Goal: Information Seeking & Learning: Learn about a topic

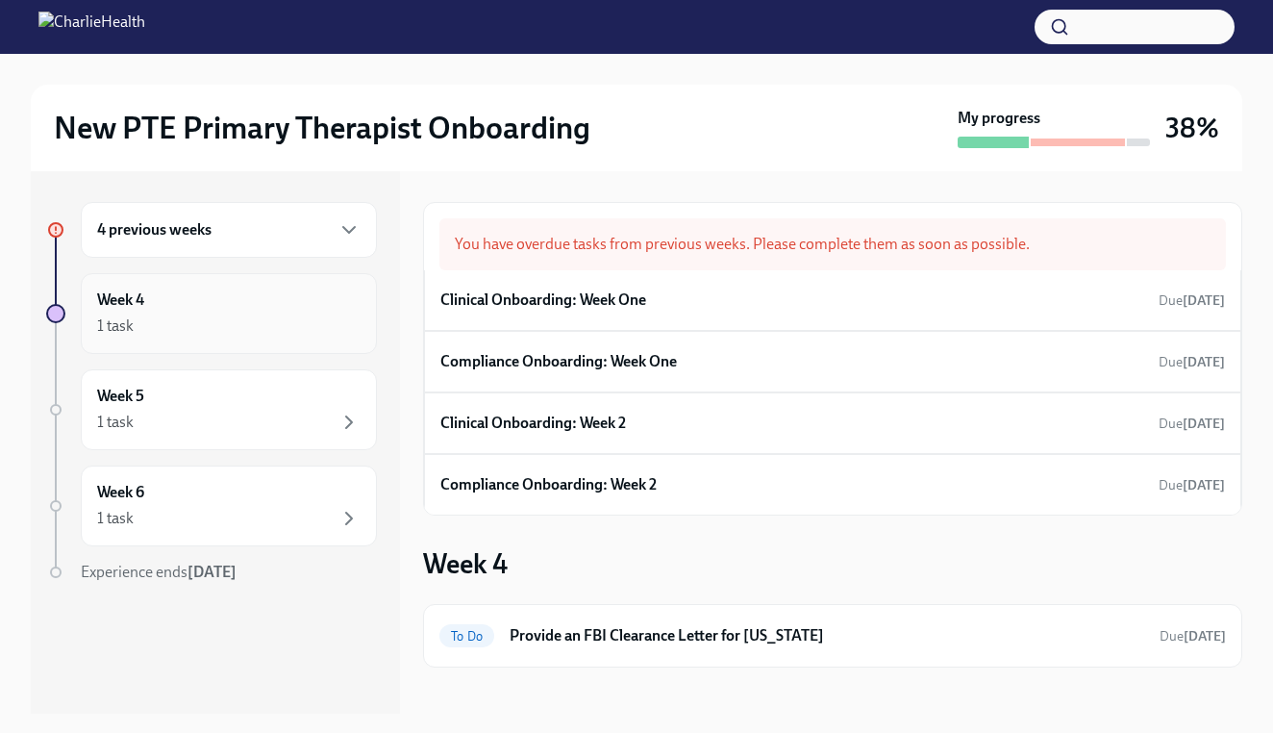
click at [317, 308] on div "Week 4 1 task" at bounding box center [228, 313] width 263 height 48
click at [291, 390] on div "Week 5 1 task" at bounding box center [228, 410] width 263 height 48
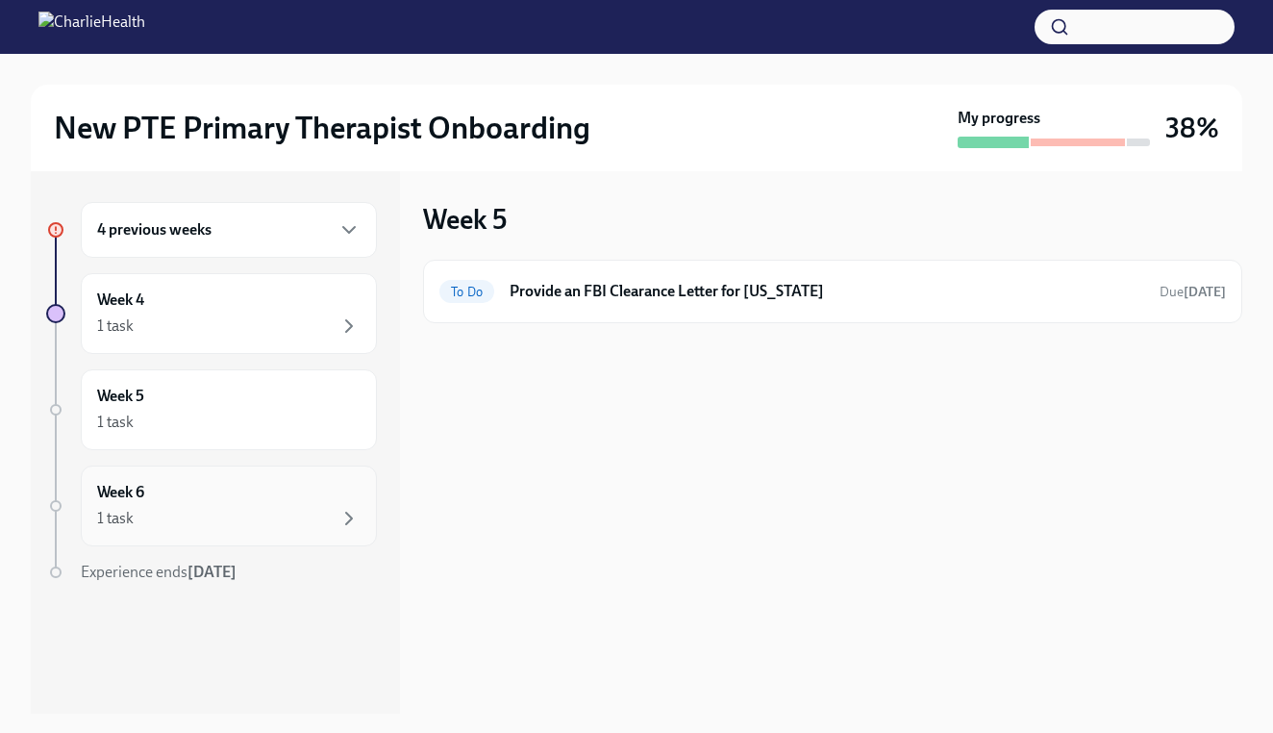
click at [281, 498] on div "Week 6 1 task" at bounding box center [228, 506] width 263 height 48
click at [290, 312] on div "Week 4 1 task" at bounding box center [228, 313] width 263 height 48
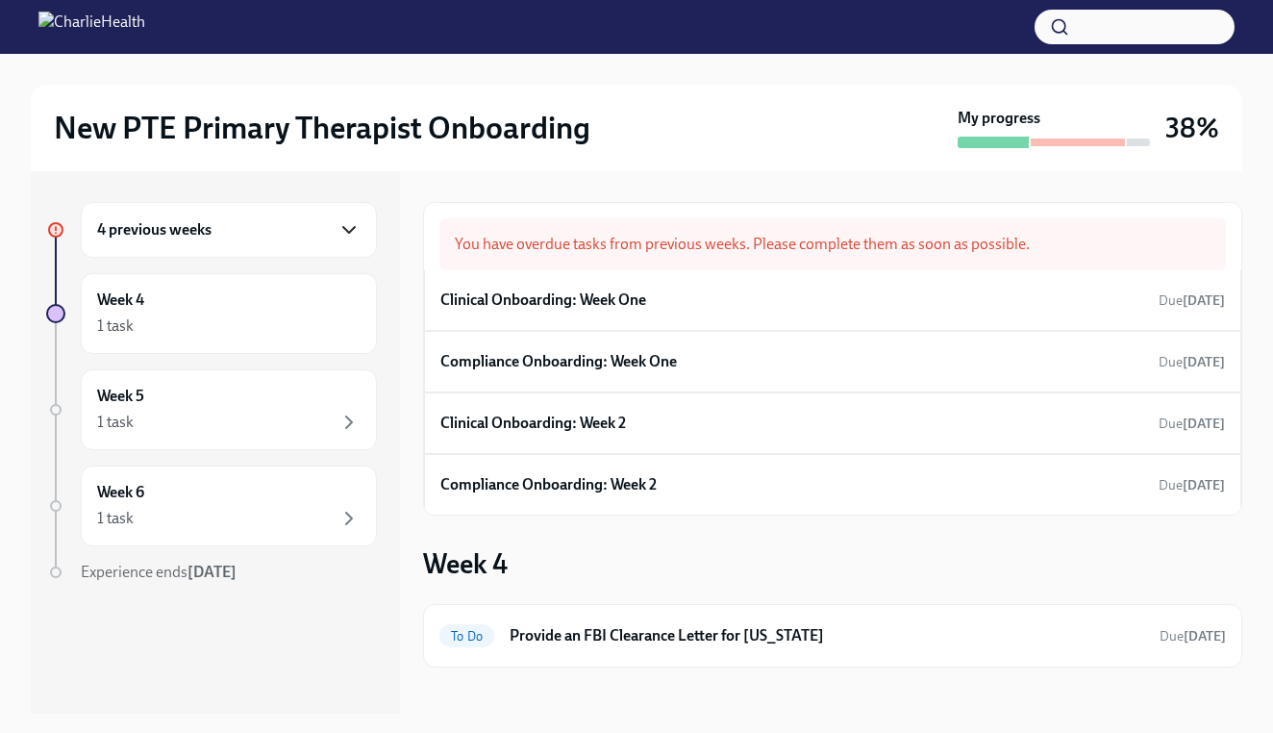
click at [353, 236] on icon "button" at bounding box center [348, 229] width 23 height 23
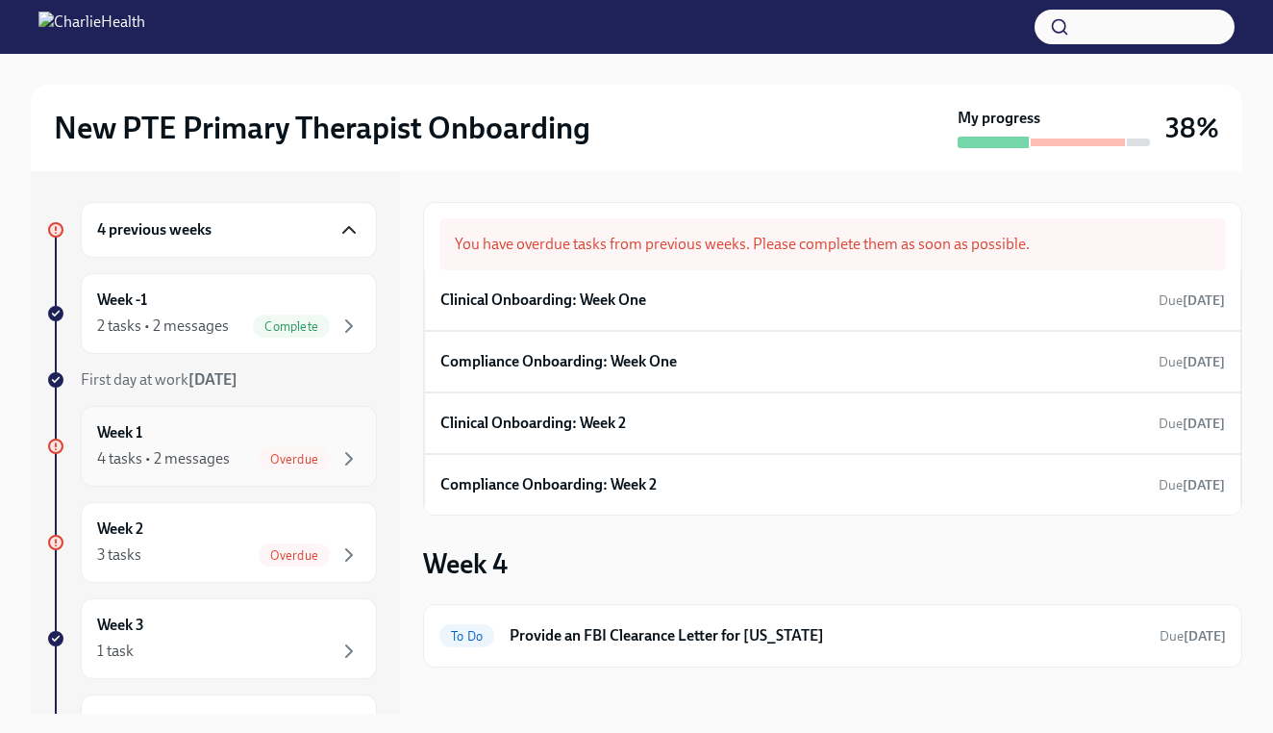
click at [326, 455] on span "Overdue" at bounding box center [294, 459] width 71 height 14
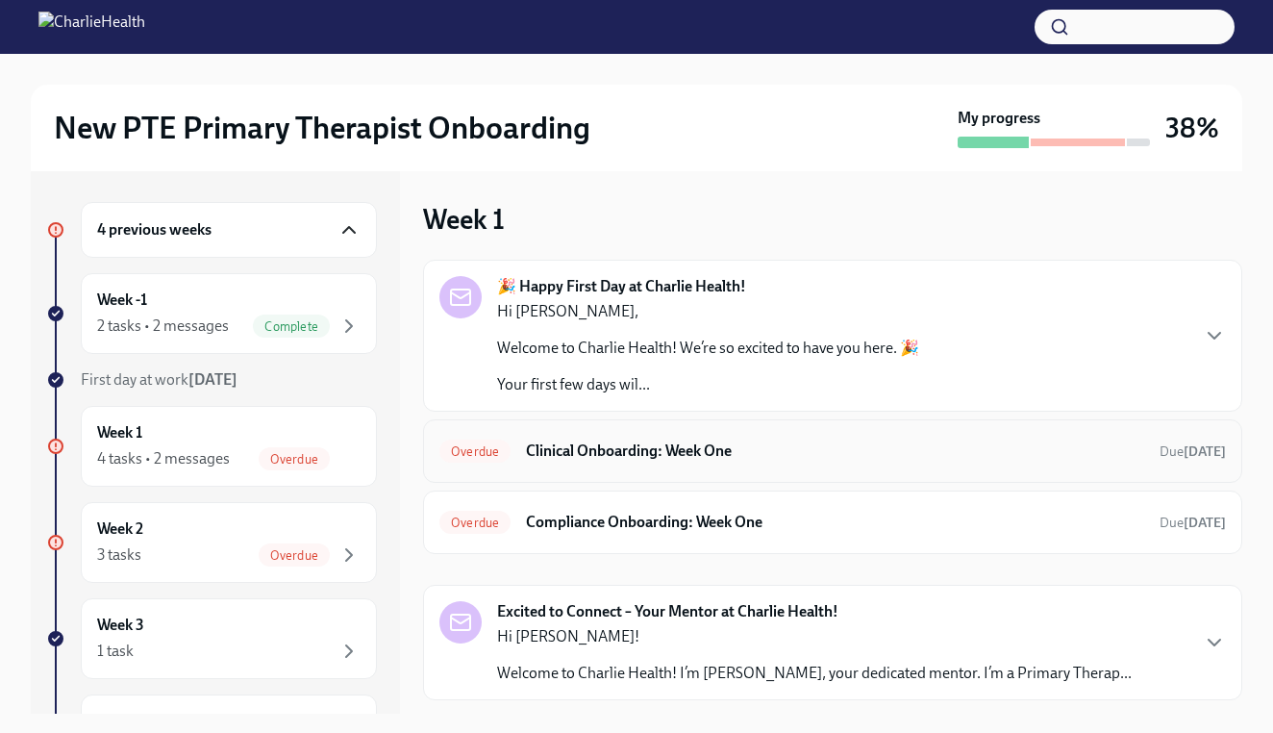
click at [567, 453] on h6 "Clinical Onboarding: Week One" at bounding box center [835, 450] width 618 height 21
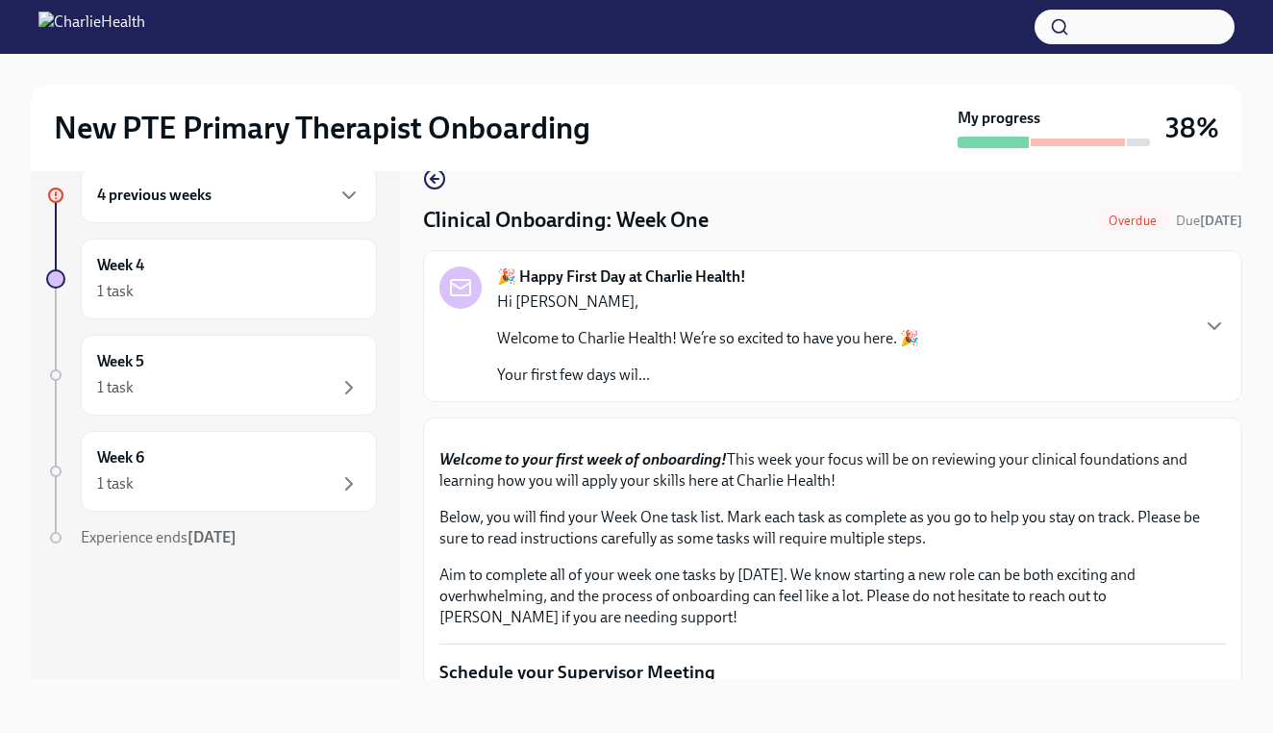
scroll to position [35, 0]
click at [967, 434] on button "Zoom image" at bounding box center [832, 434] width 786 height 0
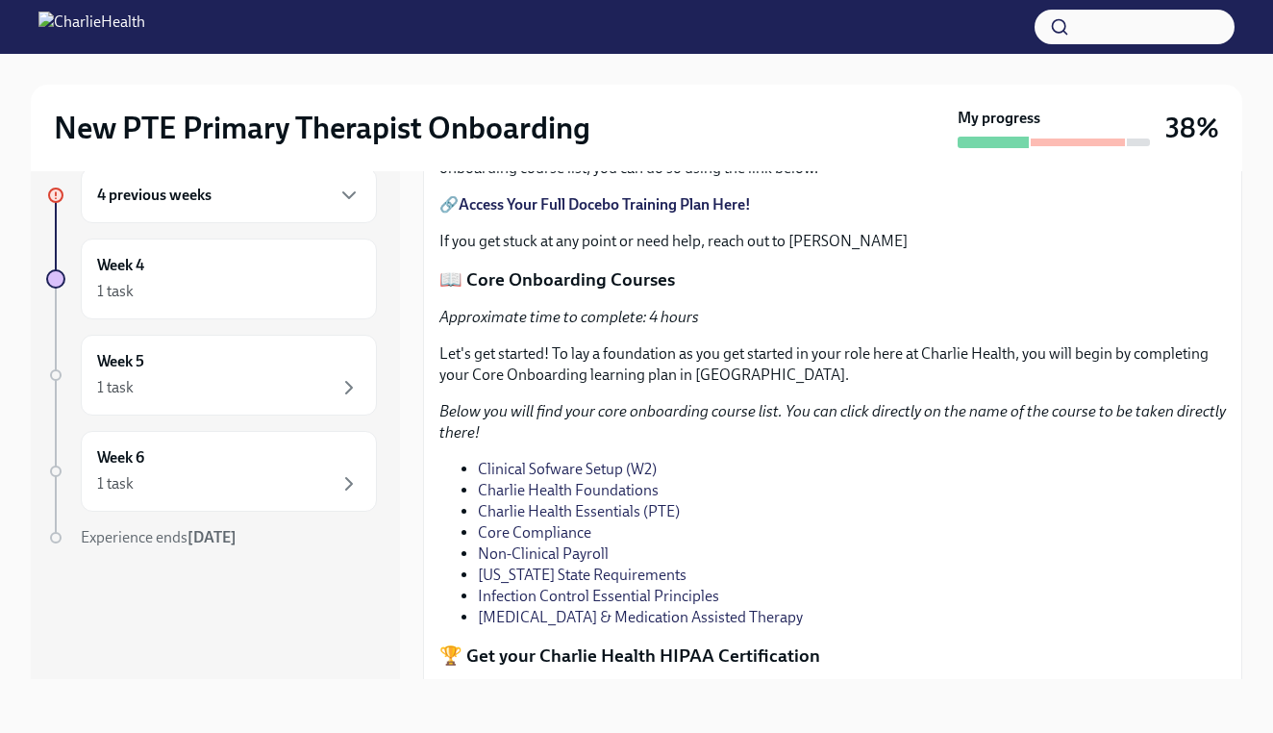
scroll to position [1080, 0]
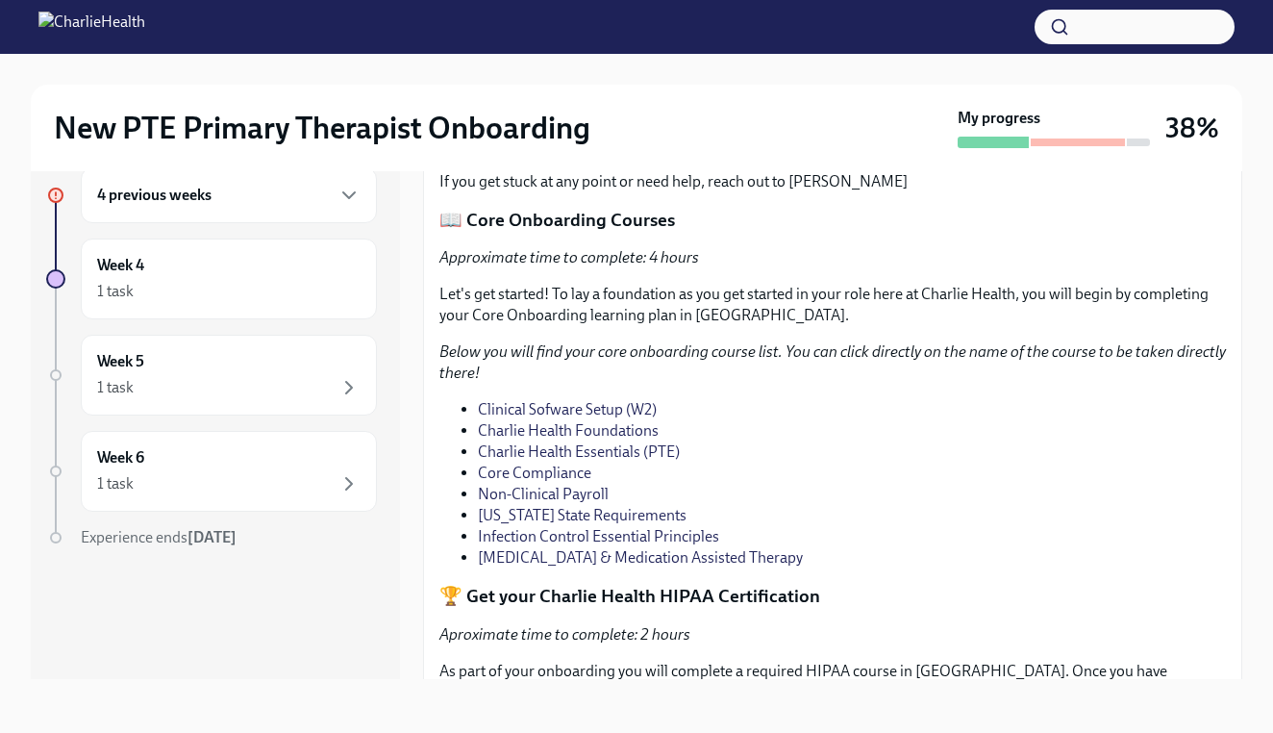
click at [877, 233] on p "📖 Core Onboarding Courses" at bounding box center [832, 220] width 786 height 25
click at [743, 154] on strong "Access Your Full Docebo Training Plan Here!" at bounding box center [605, 145] width 292 height 18
